Goal: Navigation & Orientation: Find specific page/section

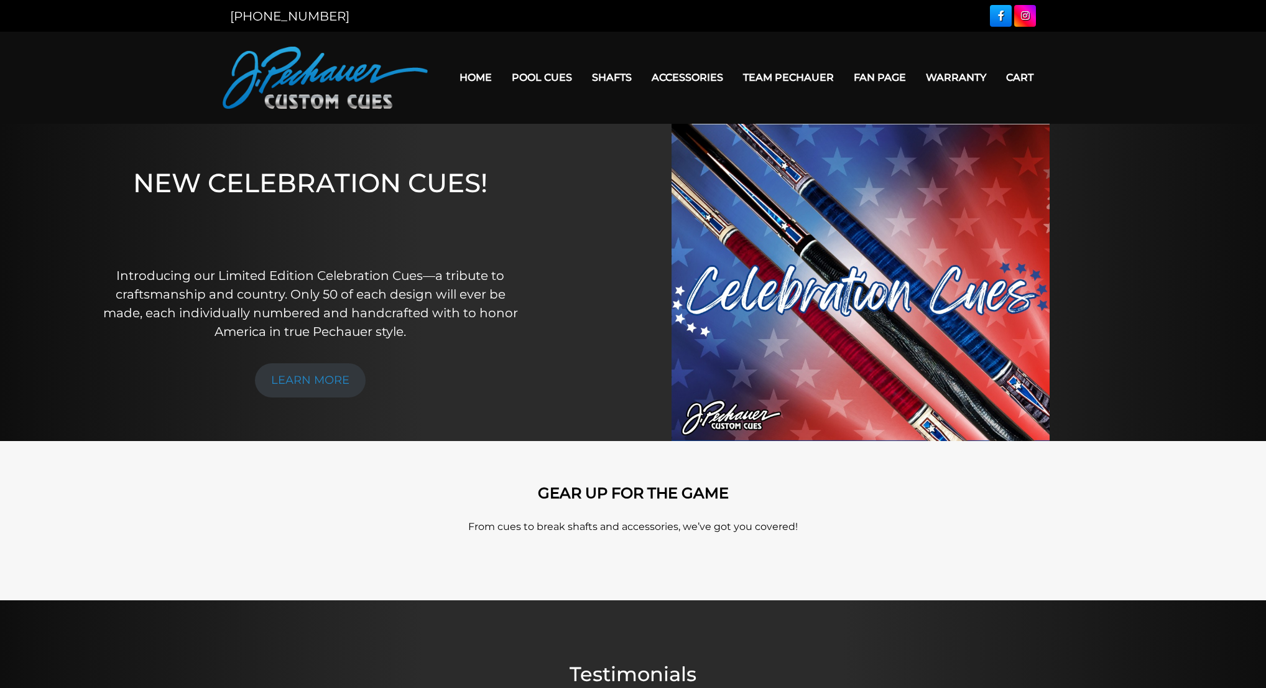
click at [467, 131] on div "NEW CELEBRATION CUES! Introducing our Limited Edition Celebration Cues—a tribut…" at bounding box center [310, 282] width 443 height 317
click at [592, 126] on div at bounding box center [860, 282] width 633 height 317
click at [755, 78] on link "Team Pechauer" at bounding box center [788, 78] width 111 height 32
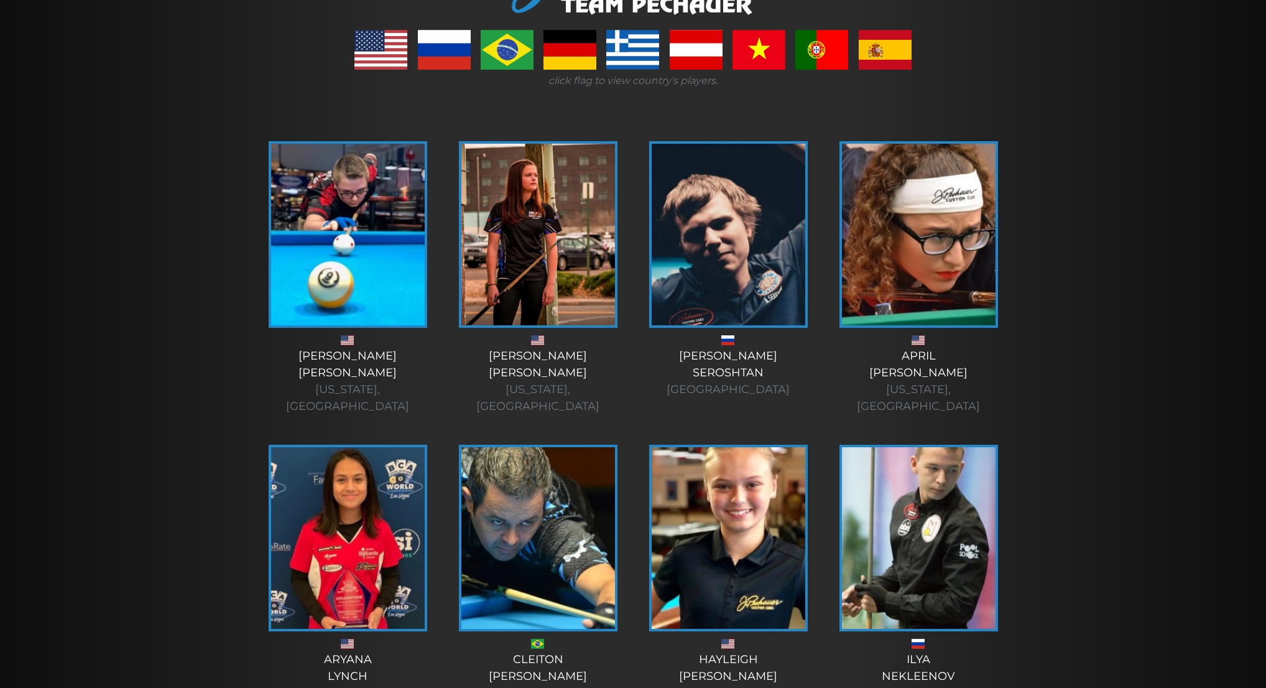
scroll to position [233, 0]
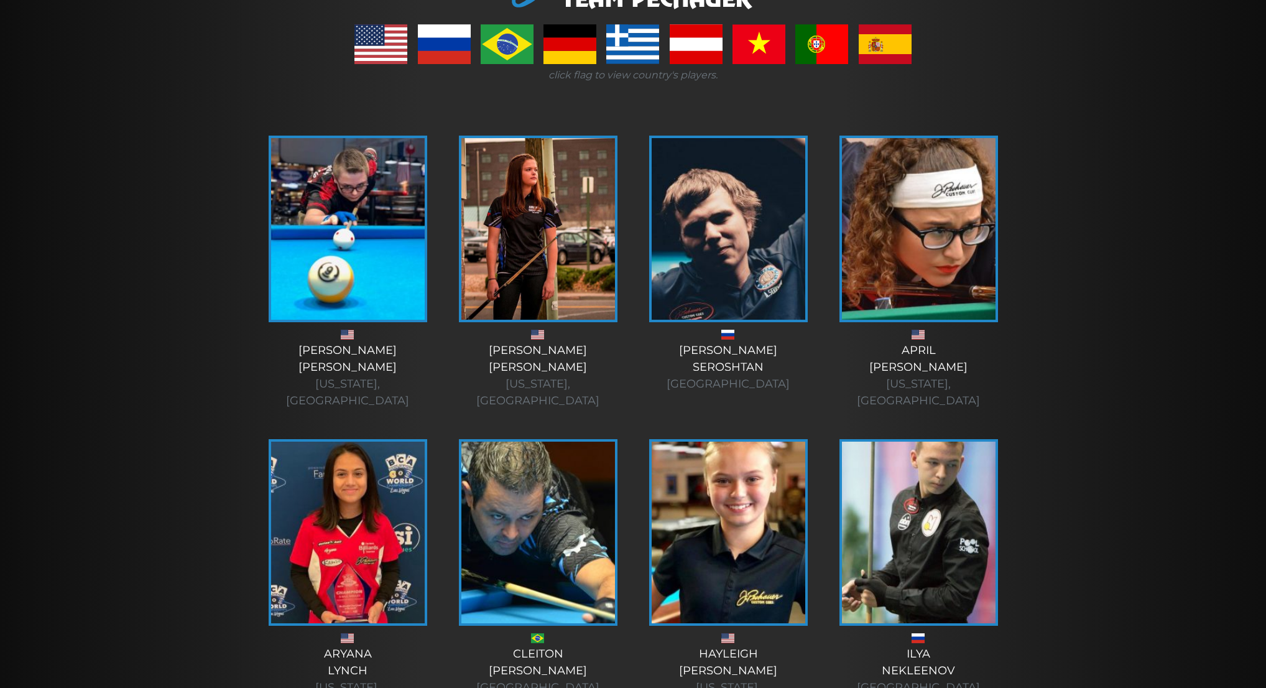
click at [680, 218] on img at bounding box center [729, 229] width 154 height 182
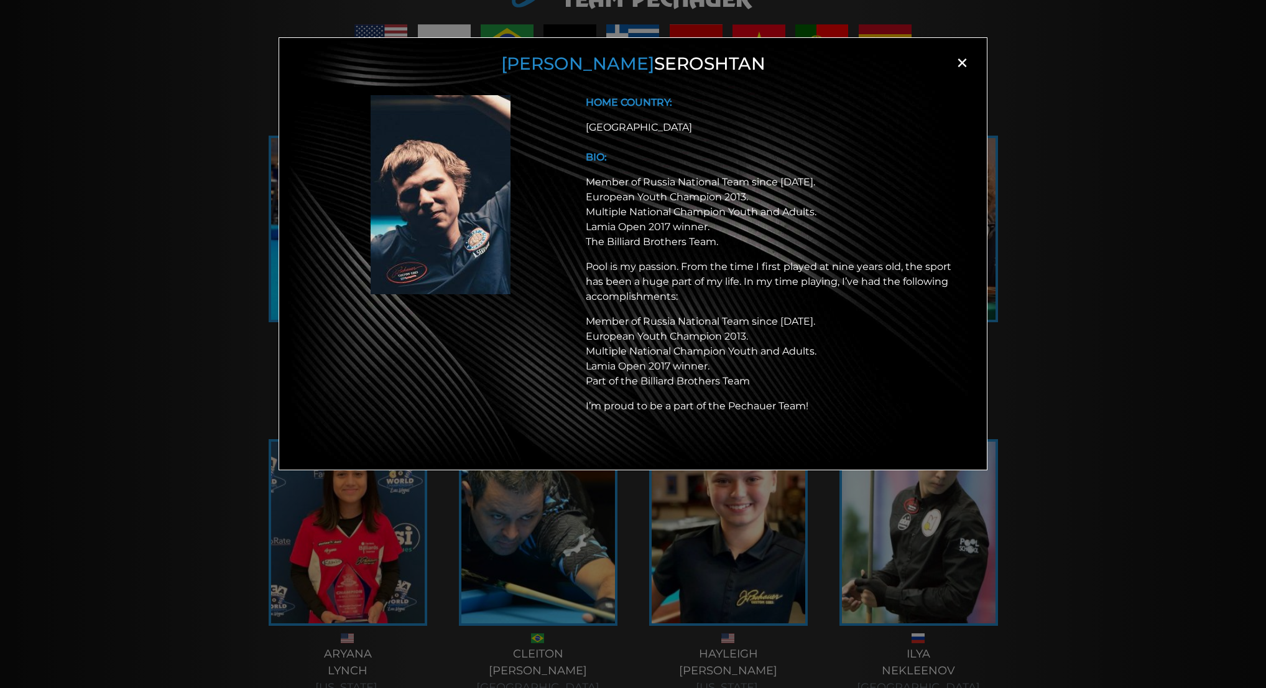
click at [962, 62] on span "×" at bounding box center [962, 62] width 19 height 19
